Goal: Information Seeking & Learning: Find specific fact

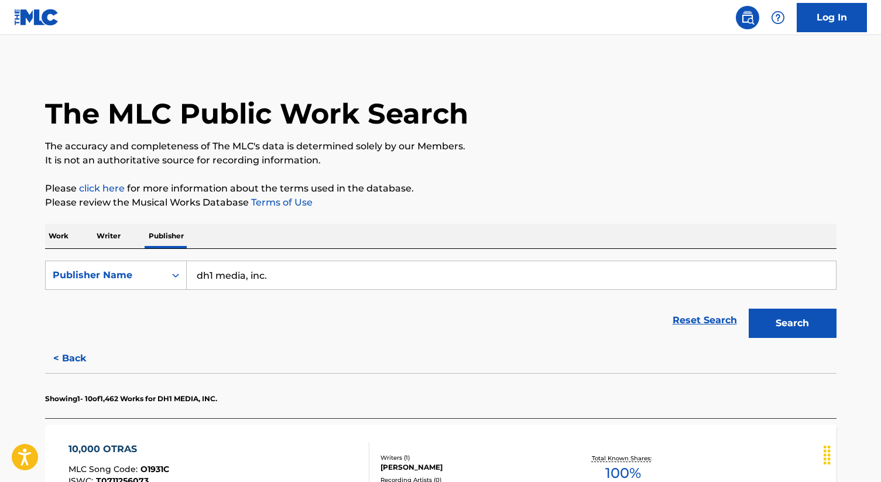
click at [63, 239] on p "Work" at bounding box center [58, 236] width 27 height 25
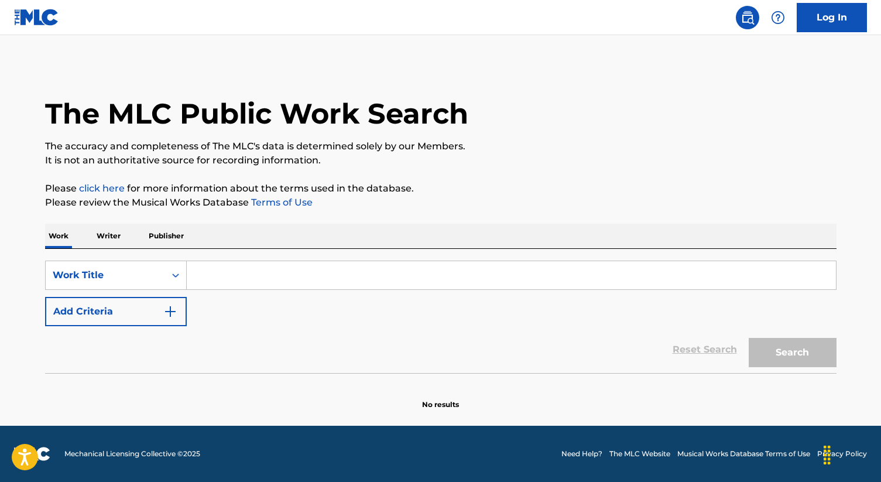
click at [246, 262] on input "Search Form" at bounding box center [511, 275] width 649 height 28
paste input "No Te Enamores De Mi"
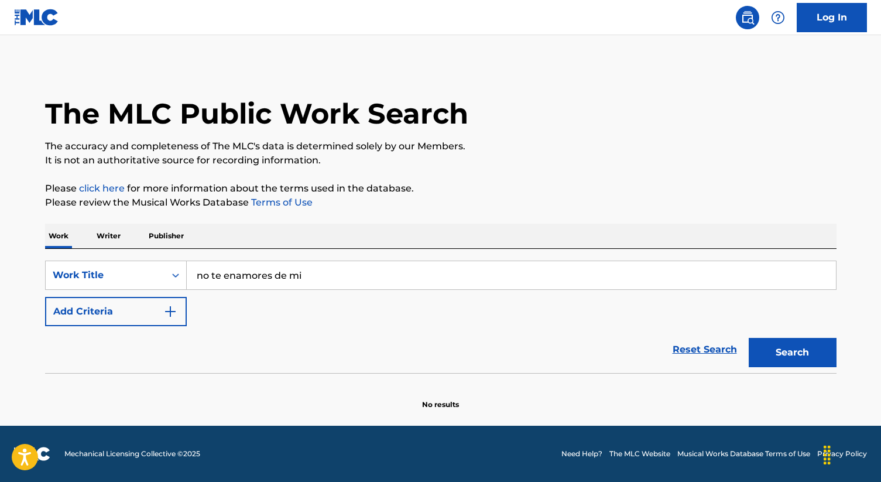
type input "no te enamores de mi"
click at [786, 365] on button "Search" at bounding box center [793, 352] width 88 height 29
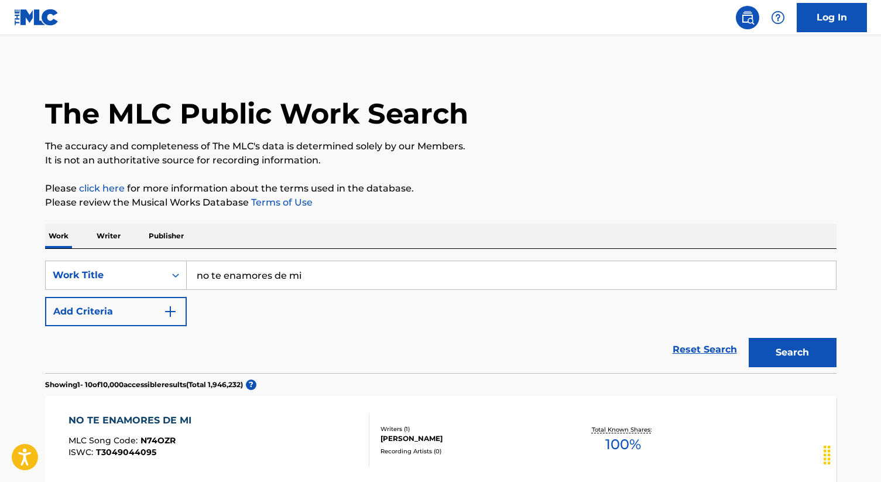
click at [172, 308] on img "Search Form" at bounding box center [170, 311] width 14 height 14
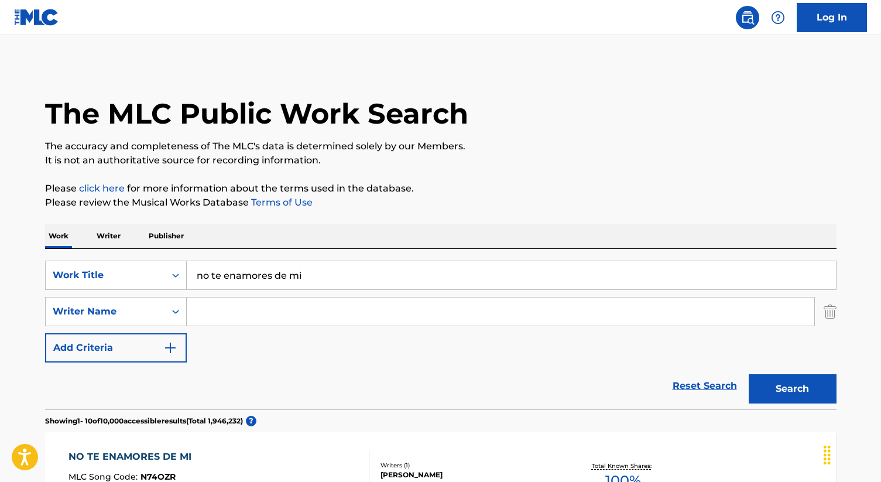
click at [215, 306] on input "Search Form" at bounding box center [500, 311] width 627 height 28
type input "[PERSON_NAME]"
click at [749, 374] on button "Search" at bounding box center [793, 388] width 88 height 29
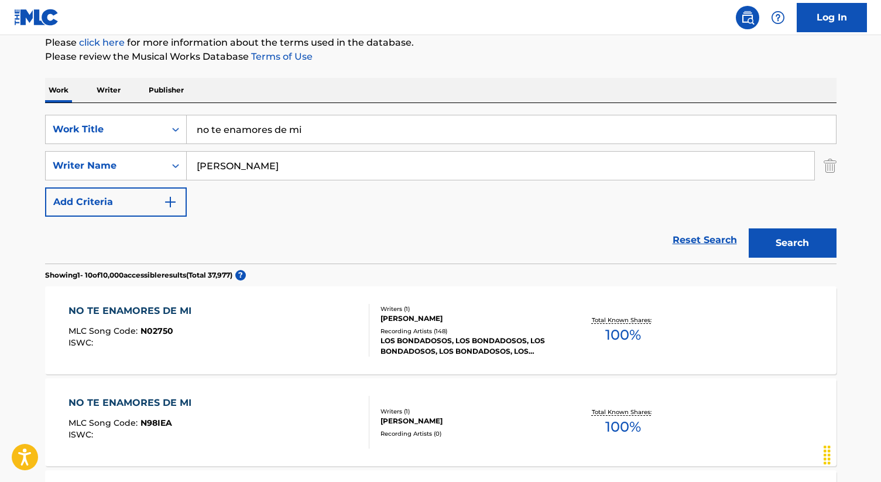
scroll to position [147, 0]
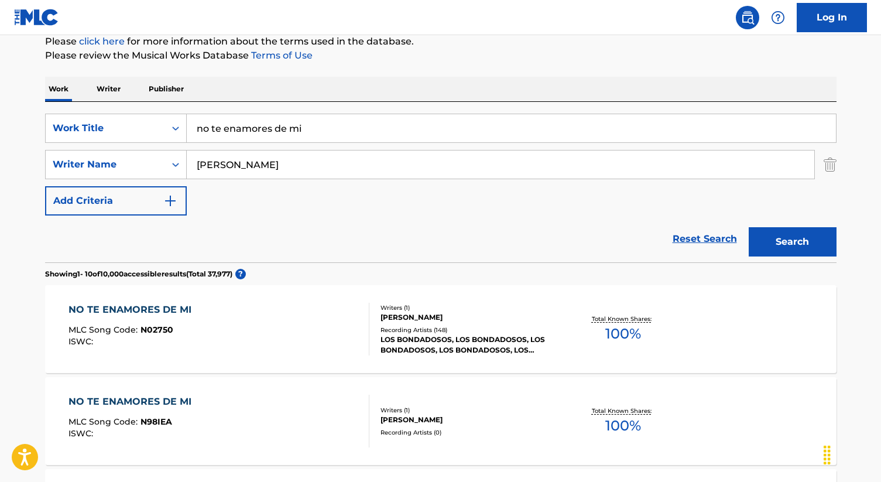
click at [429, 317] on div "[PERSON_NAME]" at bounding box center [468, 317] width 177 height 11
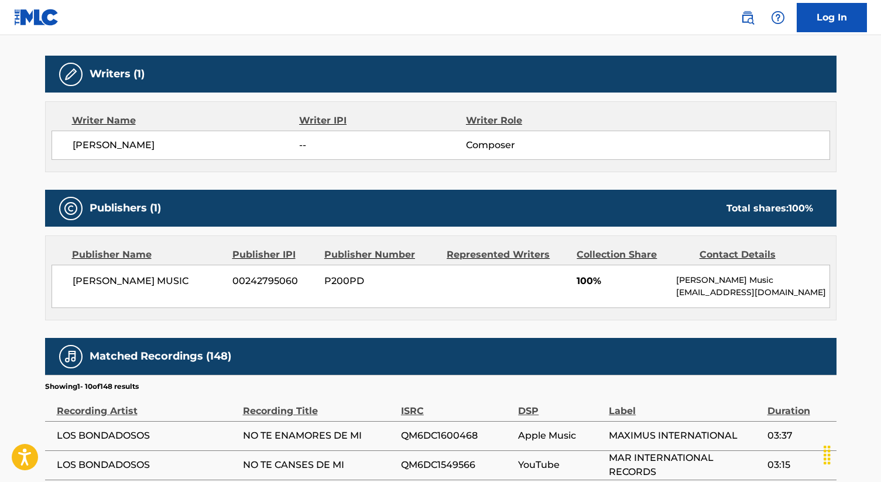
scroll to position [357, 0]
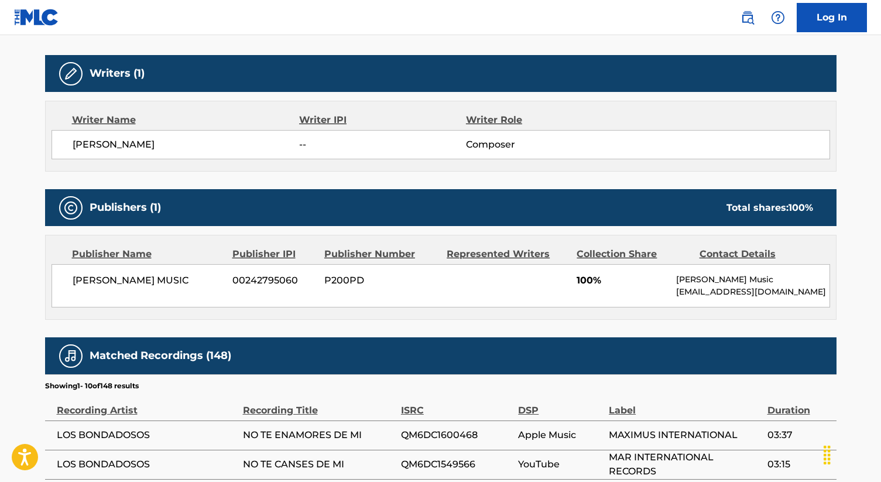
scroll to position [147, 0]
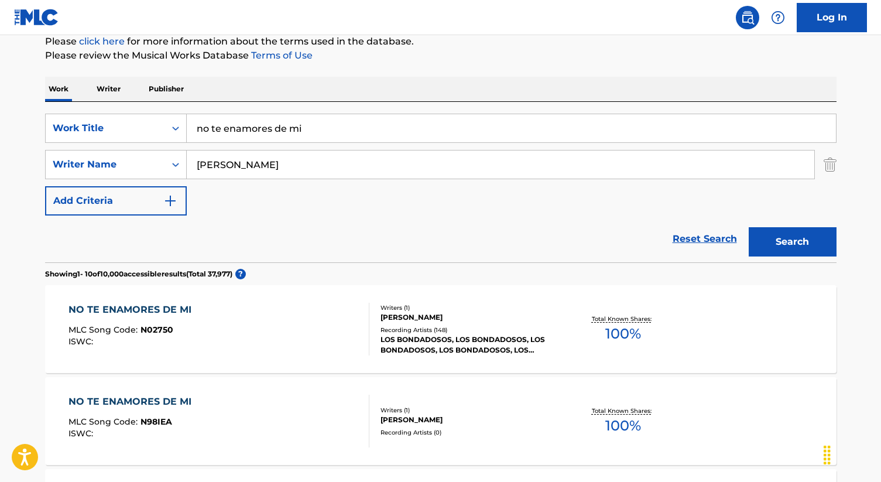
click at [430, 420] on div "[PERSON_NAME]" at bounding box center [468, 419] width 177 height 11
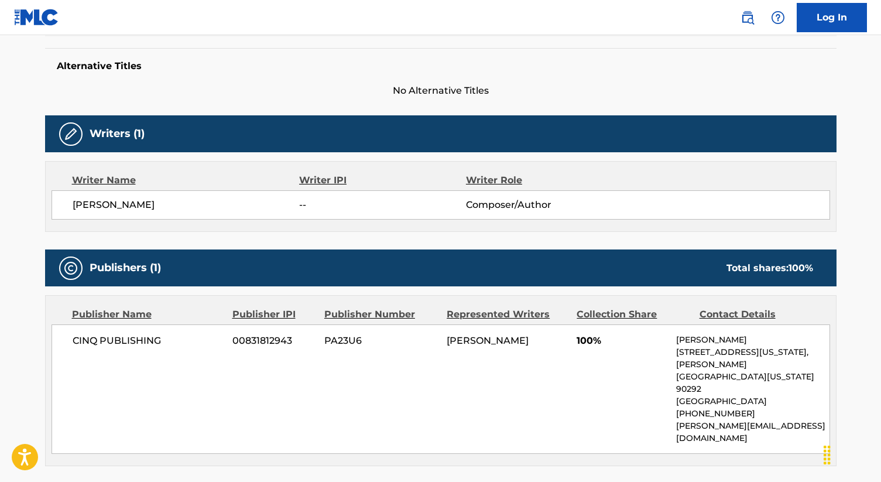
scroll to position [284, 0]
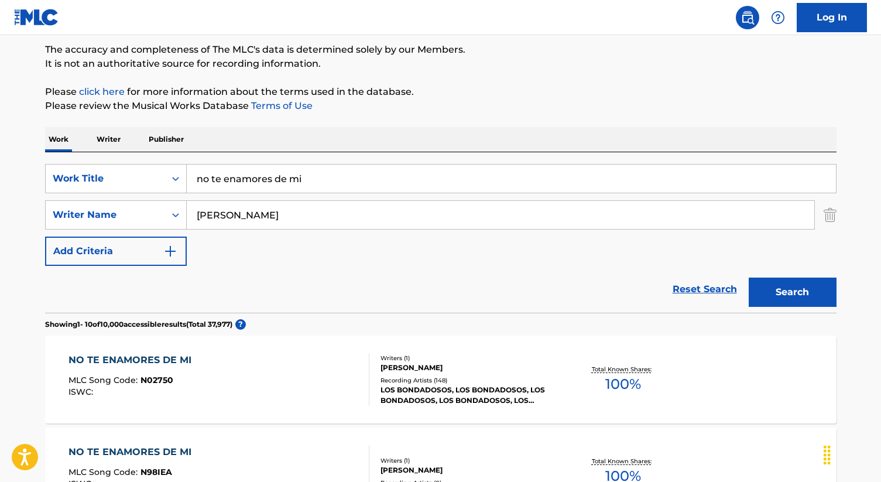
scroll to position [96, 0]
click at [537, 138] on div "Work Writer Publisher" at bounding box center [440, 140] width 791 height 25
click at [240, 183] on input "no te enamores de mi" at bounding box center [511, 179] width 649 height 28
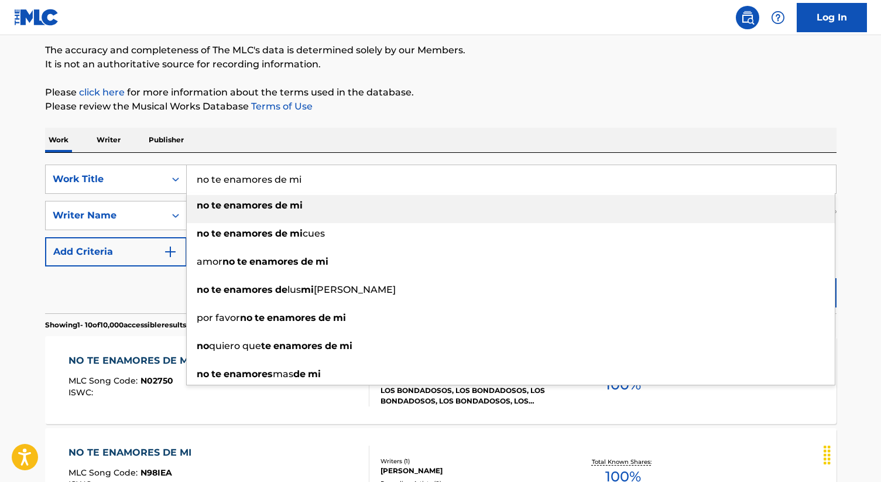
click at [240, 183] on input "no te enamores de mi" at bounding box center [511, 179] width 649 height 28
paste input "El Par De Tumbas"
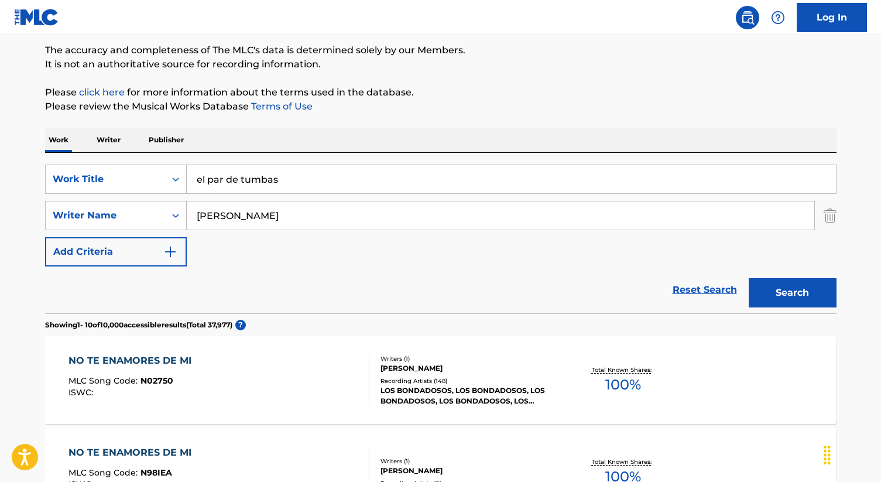
type input "el par de tumbas"
click at [263, 213] on input "[PERSON_NAME]" at bounding box center [500, 215] width 627 height 28
click at [809, 295] on button "Search" at bounding box center [793, 292] width 88 height 29
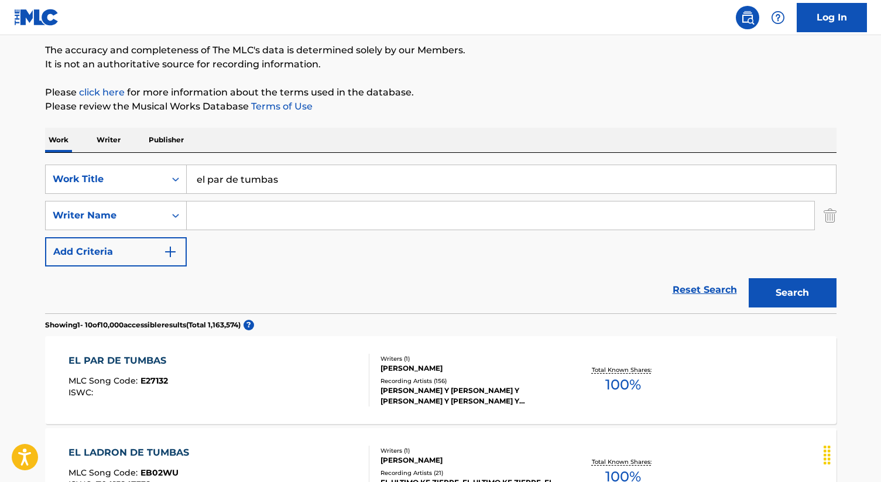
click at [460, 365] on div "[PERSON_NAME]" at bounding box center [468, 368] width 177 height 11
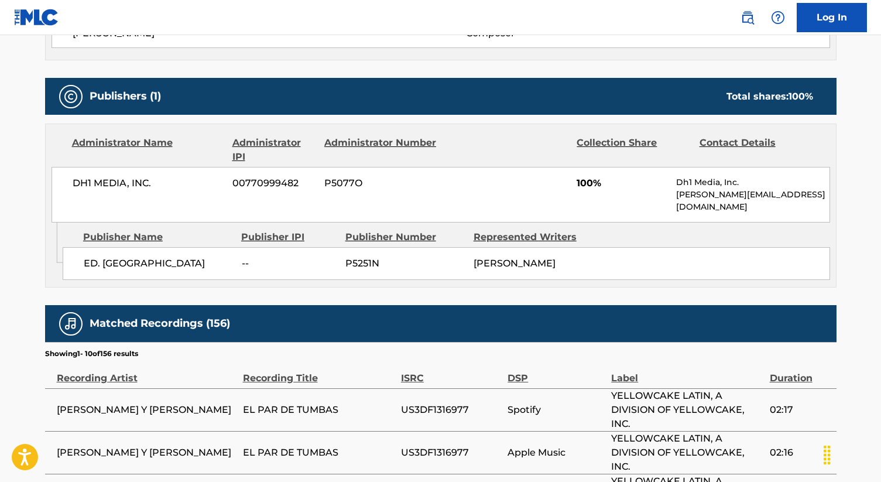
scroll to position [469, 0]
